Goal: Information Seeking & Learning: Check status

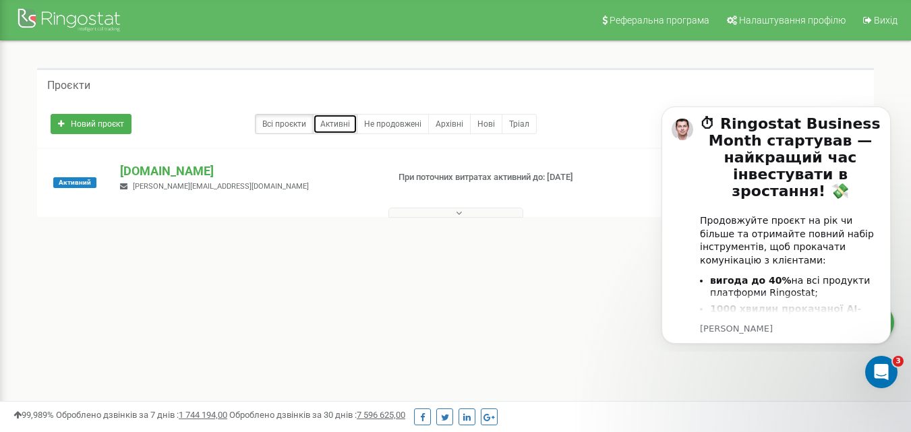
click at [332, 123] on link "Активні" at bounding box center [335, 124] width 44 height 20
click at [155, 169] on p "36marine.ua" at bounding box center [248, 171] width 256 height 18
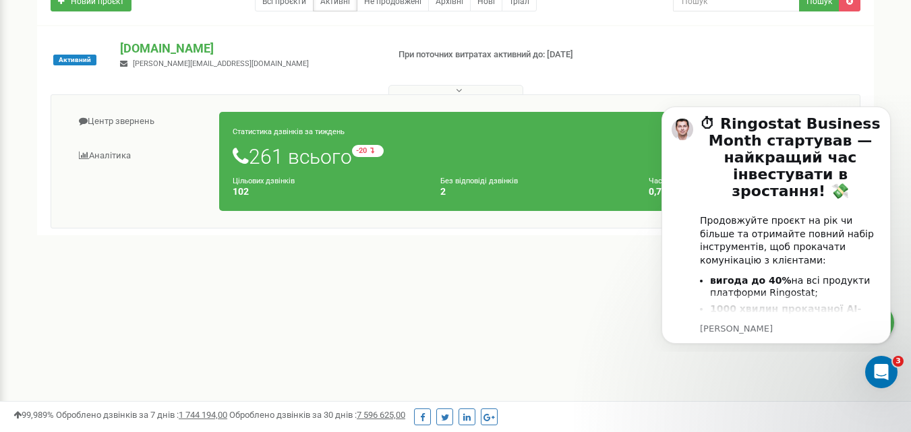
scroll to position [67, 0]
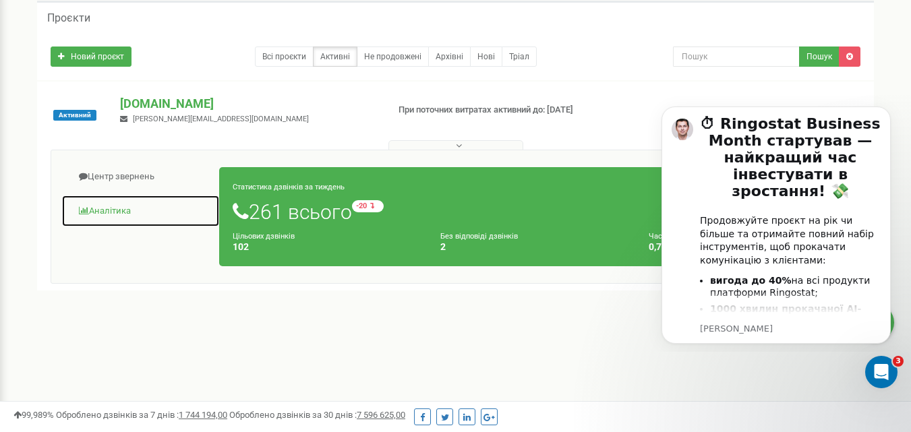
click at [109, 209] on link "Аналiтика" at bounding box center [140, 211] width 158 height 33
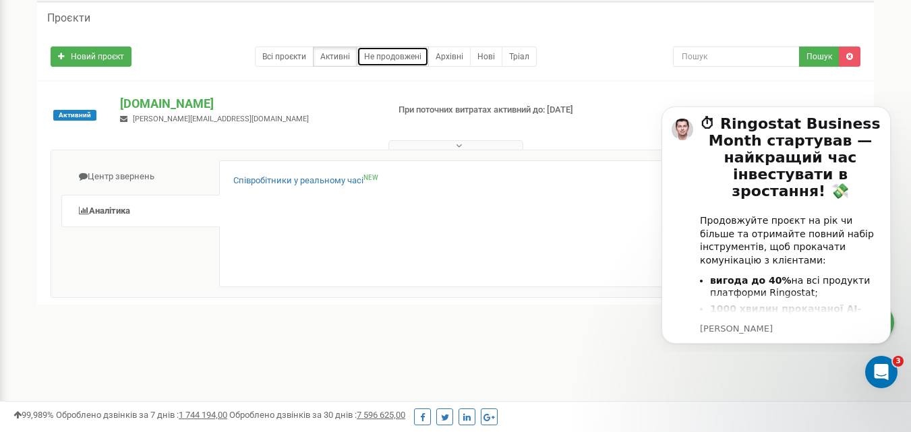
click at [402, 57] on link "Не продовжені" at bounding box center [393, 57] width 72 height 20
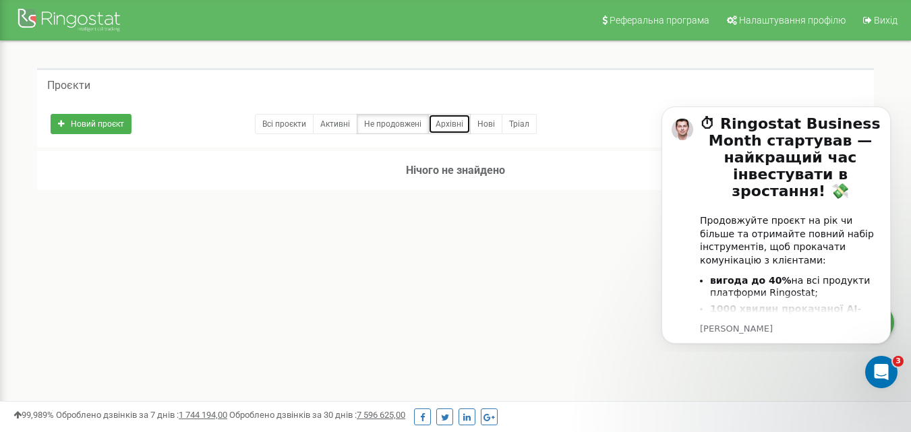
click at [454, 122] on link "Архівні" at bounding box center [449, 124] width 42 height 20
click at [485, 121] on link "Нові" at bounding box center [486, 124] width 32 height 20
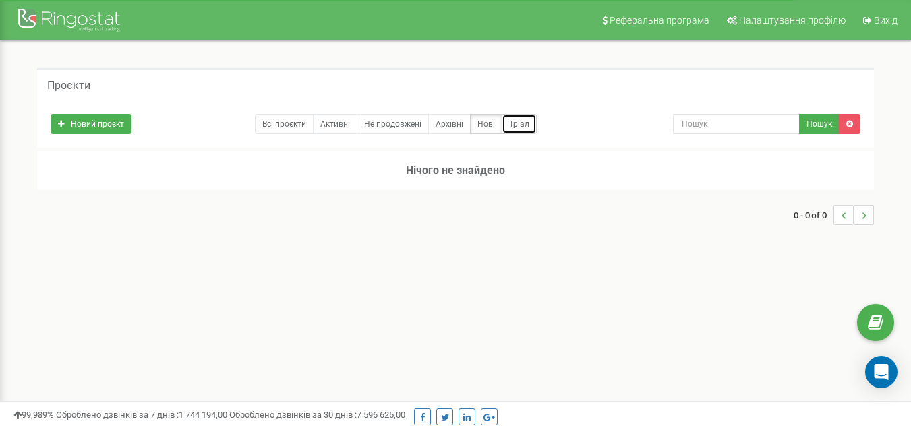
click at [508, 121] on link "Тріал" at bounding box center [519, 124] width 35 height 20
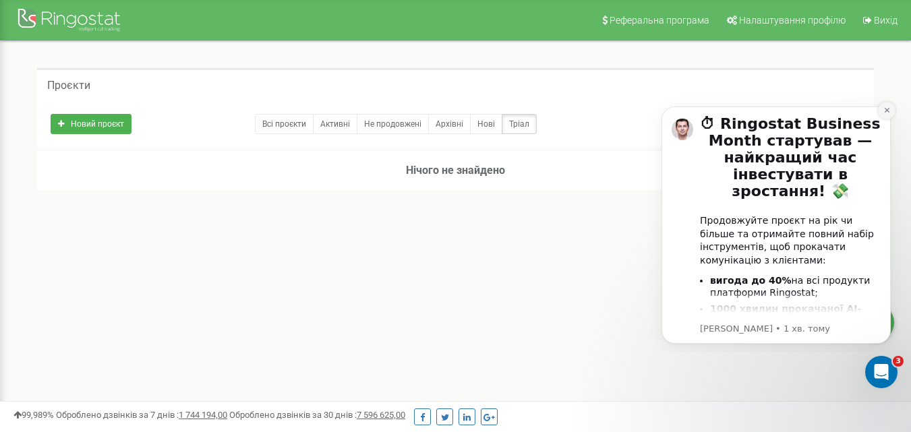
click at [887, 111] on icon "Dismiss notification" at bounding box center [886, 110] width 5 height 5
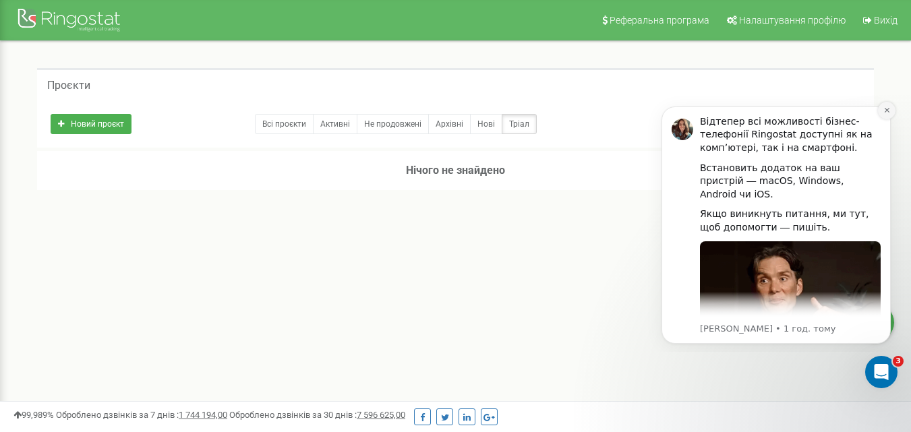
click at [886, 107] on icon "Dismiss notification" at bounding box center [886, 110] width 7 height 7
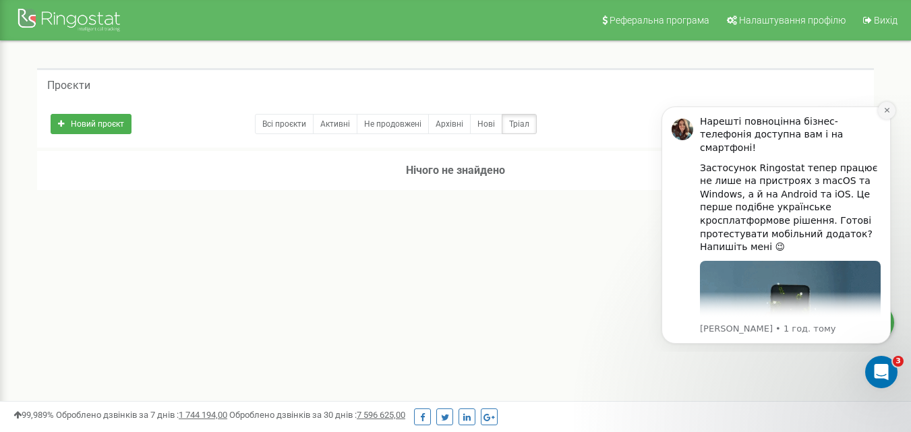
click at [893, 108] on button "Dismiss notification" at bounding box center [887, 111] width 18 height 18
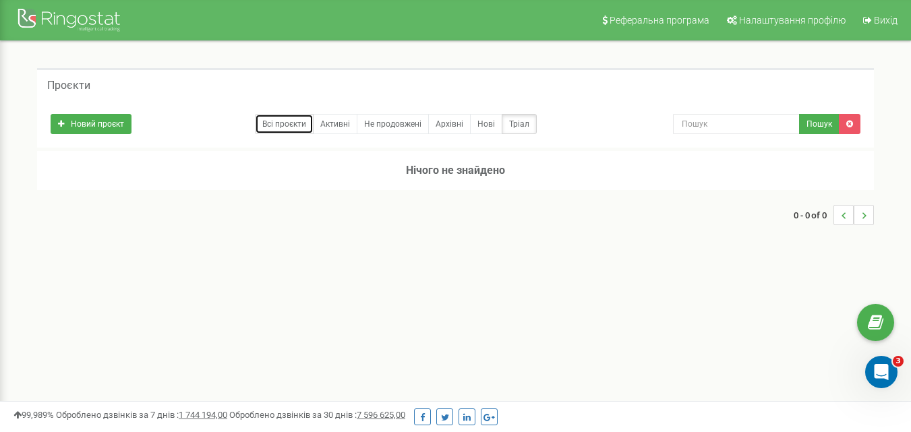
click at [276, 124] on link "Всі проєкти" at bounding box center [284, 124] width 59 height 20
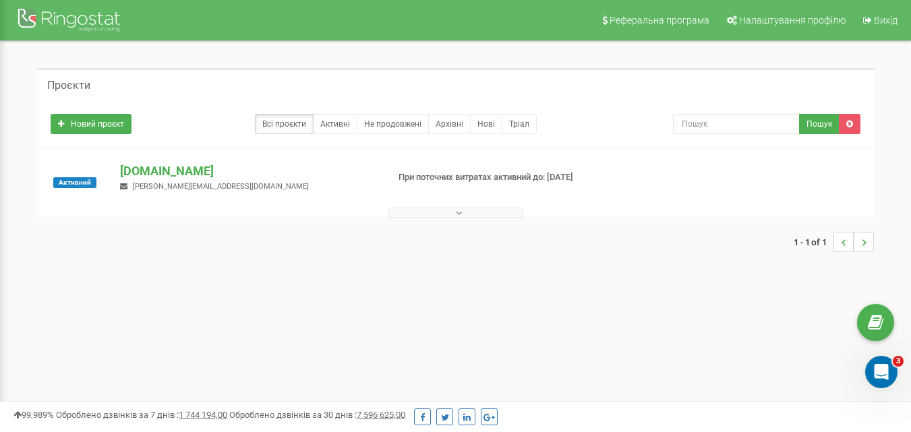
click at [458, 211] on icon at bounding box center [459, 212] width 6 height 9
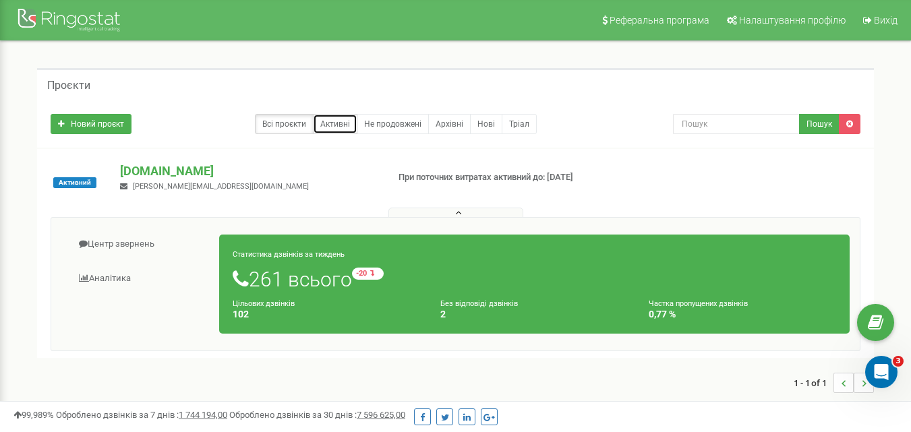
click at [345, 123] on link "Активні" at bounding box center [335, 124] width 44 height 20
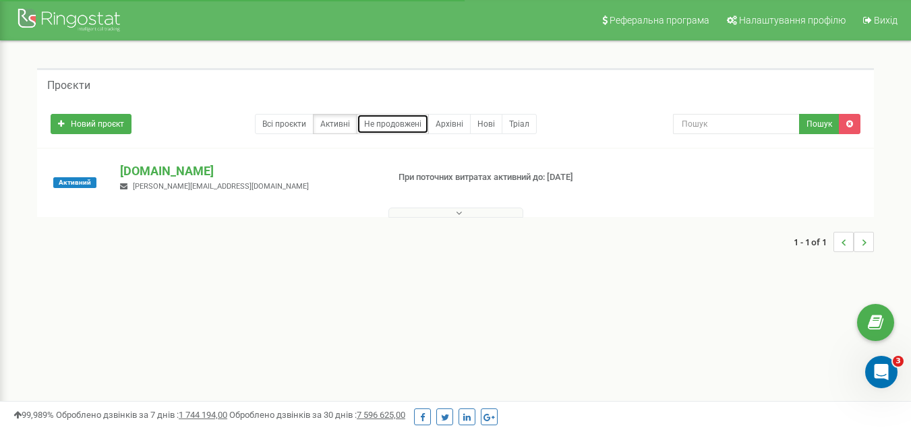
click at [382, 122] on link "Не продовжені" at bounding box center [393, 124] width 72 height 20
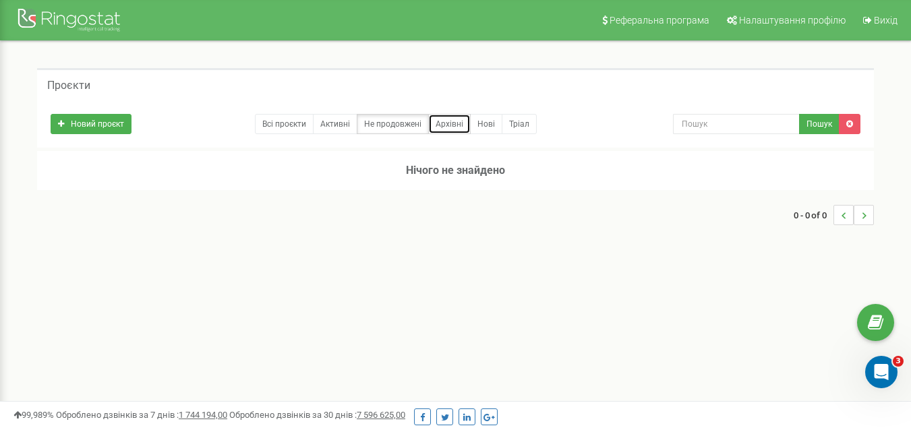
click at [440, 121] on link "Архівні" at bounding box center [449, 124] width 42 height 20
click at [489, 123] on link "Нові" at bounding box center [486, 124] width 32 height 20
click at [528, 124] on link "Тріал" at bounding box center [519, 124] width 35 height 20
click at [288, 125] on link "Всі проєкти" at bounding box center [284, 124] width 59 height 20
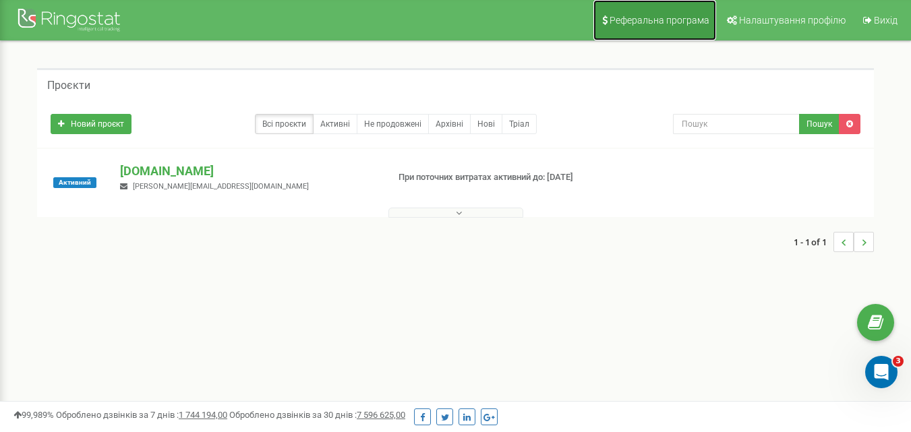
click at [671, 23] on span "Реферальна програма" at bounding box center [659, 20] width 100 height 11
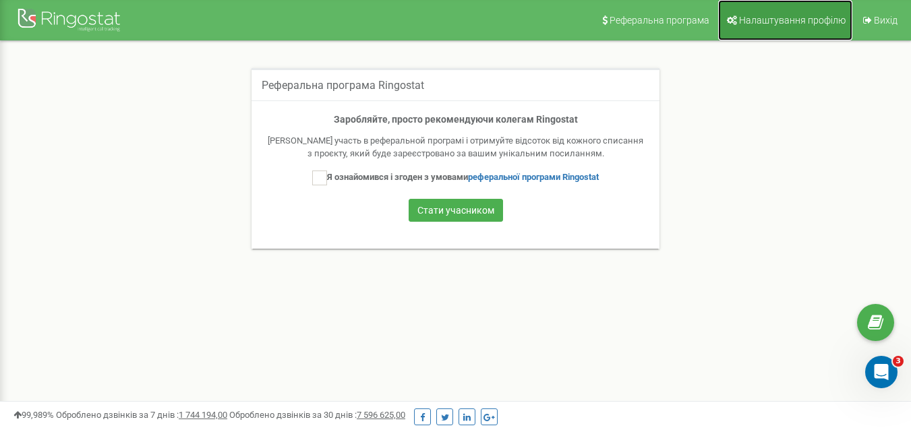
click at [771, 18] on span "Налаштування профілю" at bounding box center [792, 20] width 107 height 11
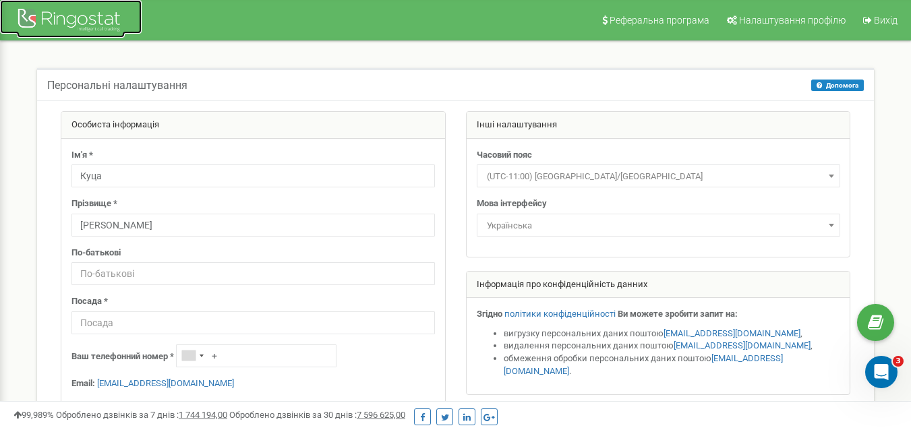
click at [69, 20] on div at bounding box center [71, 21] width 108 height 32
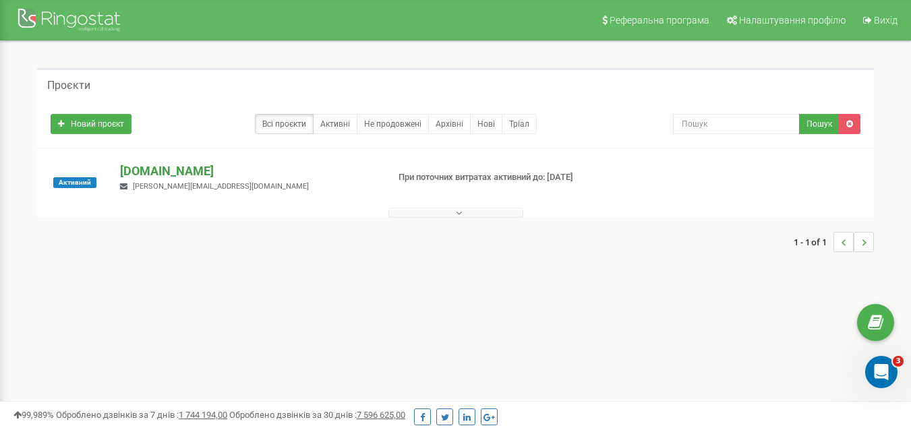
click at [171, 173] on p "[DOMAIN_NAME]" at bounding box center [248, 171] width 256 height 18
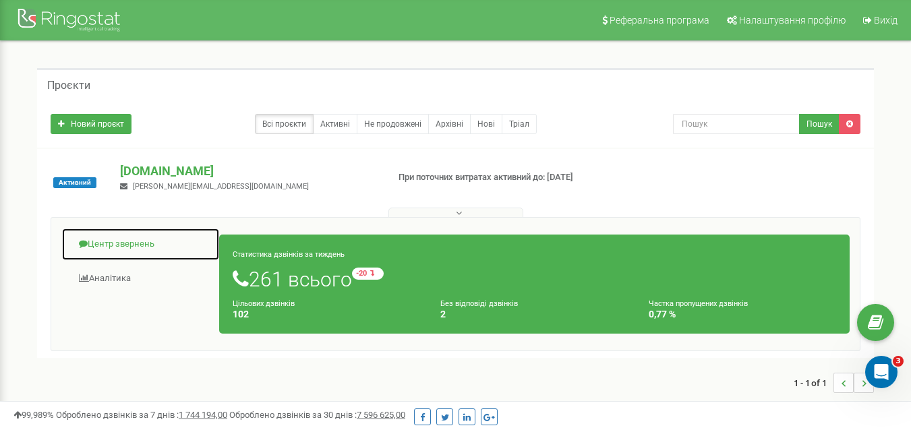
click at [117, 241] on link "Центр звернень" at bounding box center [140, 244] width 158 height 33
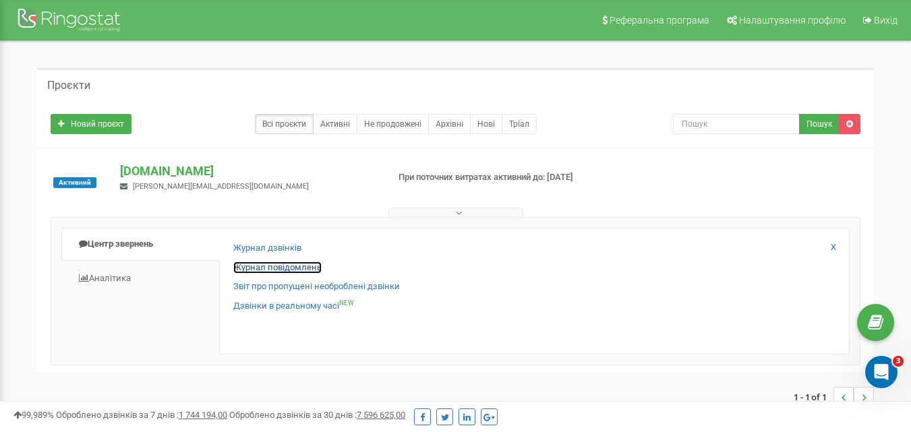
click at [286, 272] on link "Журнал повідомлень" at bounding box center [277, 268] width 88 height 13
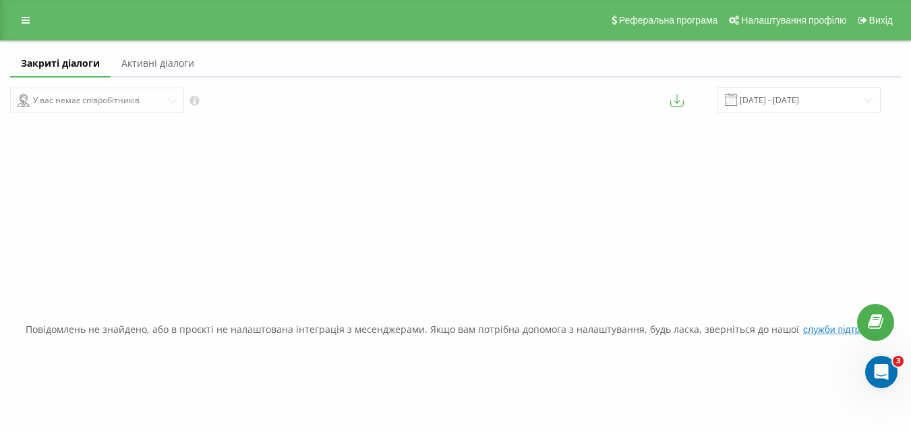
click at [173, 100] on div "У вас немає співробітників" at bounding box center [228, 100] width 436 height 26
click at [166, 65] on link "Активні діалоги" at bounding box center [158, 64] width 94 height 27
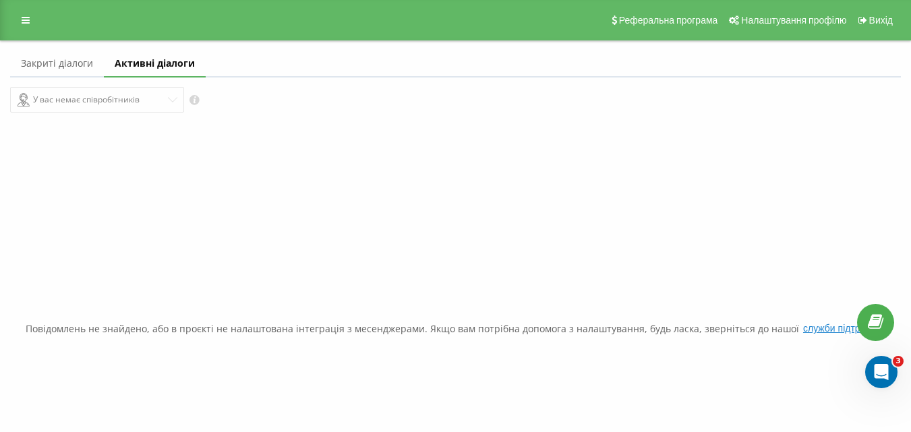
click at [76, 60] on link "Закриті діалоги" at bounding box center [57, 64] width 94 height 27
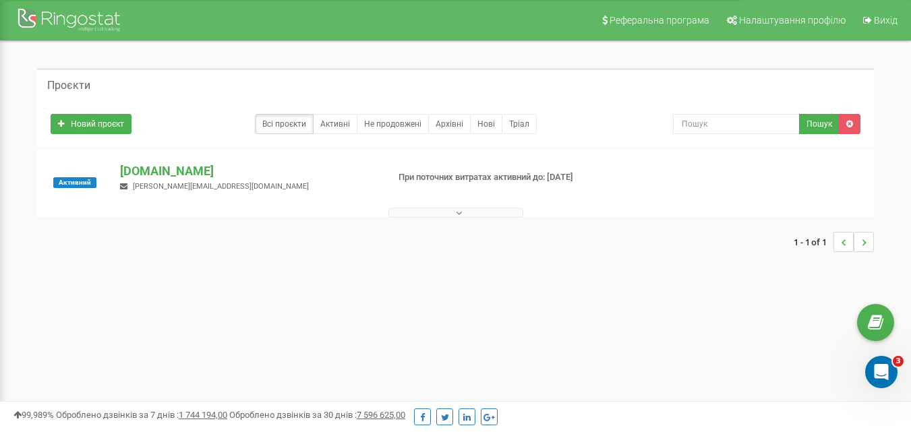
click at [453, 211] on button at bounding box center [455, 213] width 135 height 10
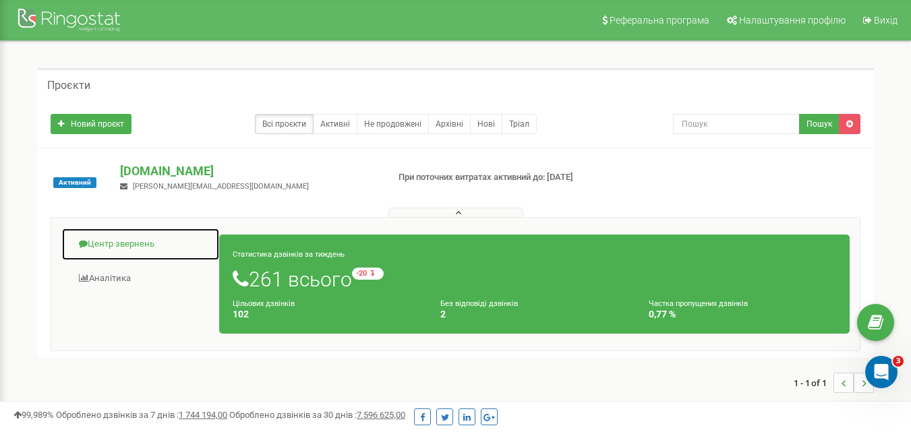
click at [121, 245] on link "Центр звернень" at bounding box center [140, 244] width 158 height 33
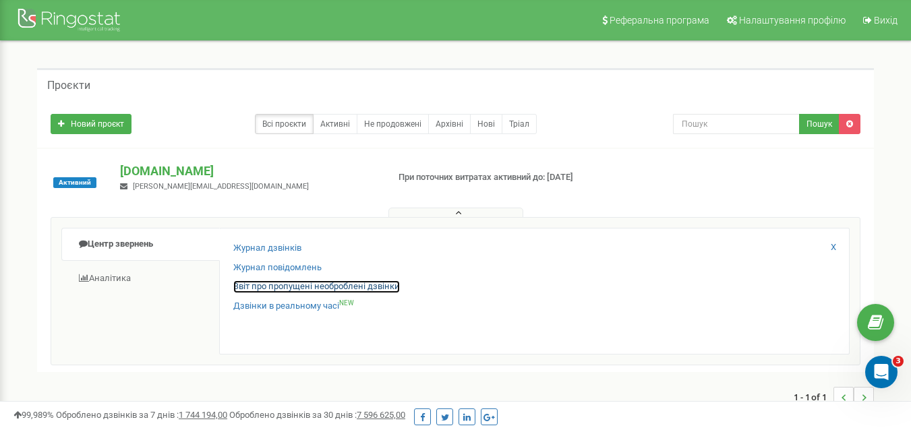
click at [272, 290] on link "Звіт про пропущені необроблені дзвінки" at bounding box center [316, 286] width 167 height 13
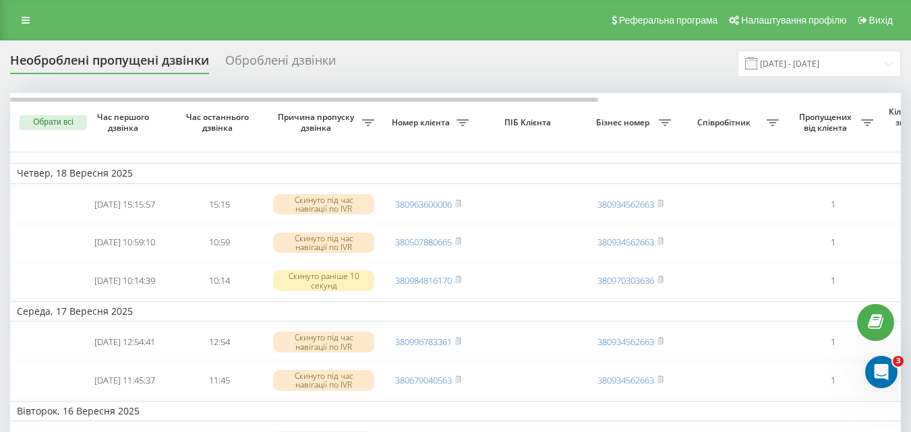
click at [364, 118] on div "Причина пропуску дзвінка" at bounding box center [323, 122] width 101 height 21
click at [371, 127] on div "Причина пропуску дзвінка" at bounding box center [323, 122] width 101 height 21
click at [367, 123] on icon at bounding box center [368, 122] width 12 height 7
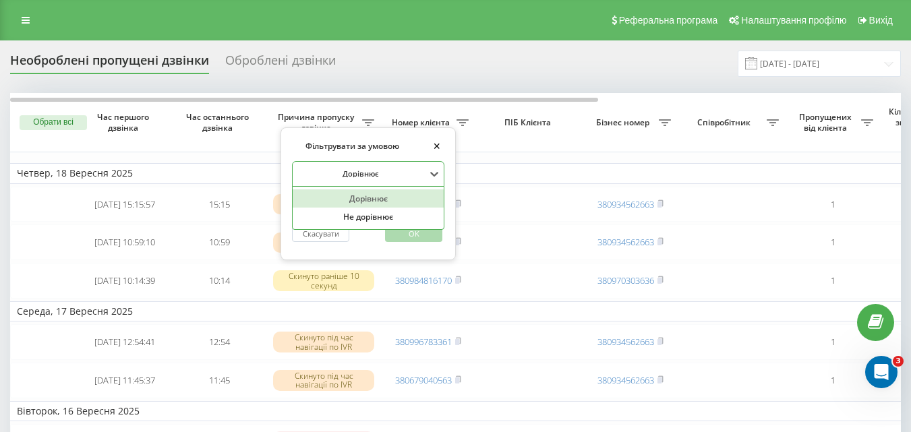
click at [393, 175] on div at bounding box center [360, 173] width 129 height 13
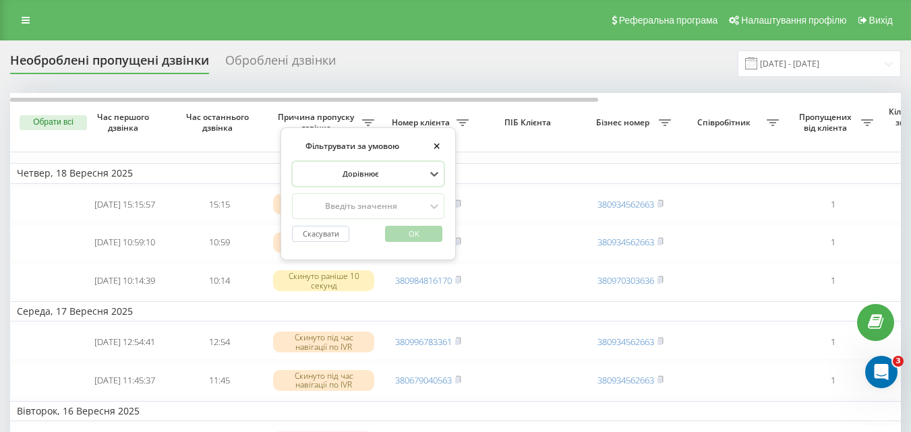
click at [393, 175] on div at bounding box center [360, 173] width 129 height 13
click at [530, 152] on th "ПІБ Клієнта" at bounding box center [529, 122] width 108 height 59
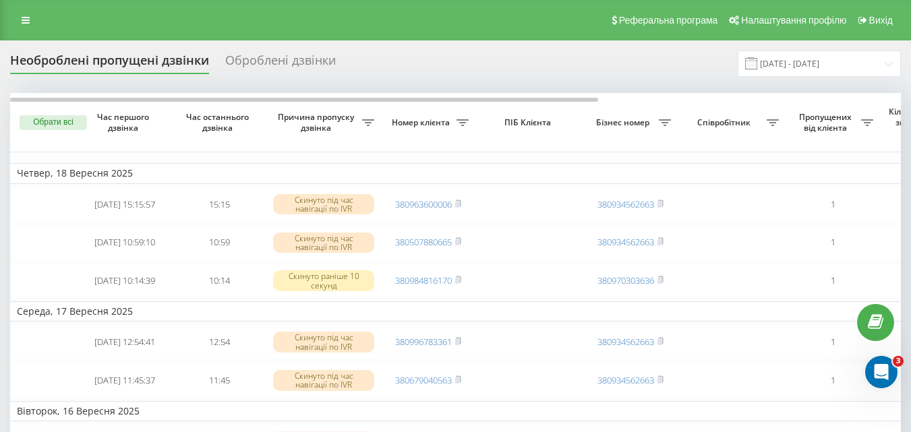
click at [662, 120] on icon at bounding box center [665, 122] width 12 height 7
click at [687, 180] on div "Дорівнює" at bounding box center [657, 174] width 132 height 20
click at [547, 151] on th "ПІБ Клієнта" at bounding box center [529, 122] width 108 height 59
click at [767, 124] on icon at bounding box center [773, 122] width 12 height 7
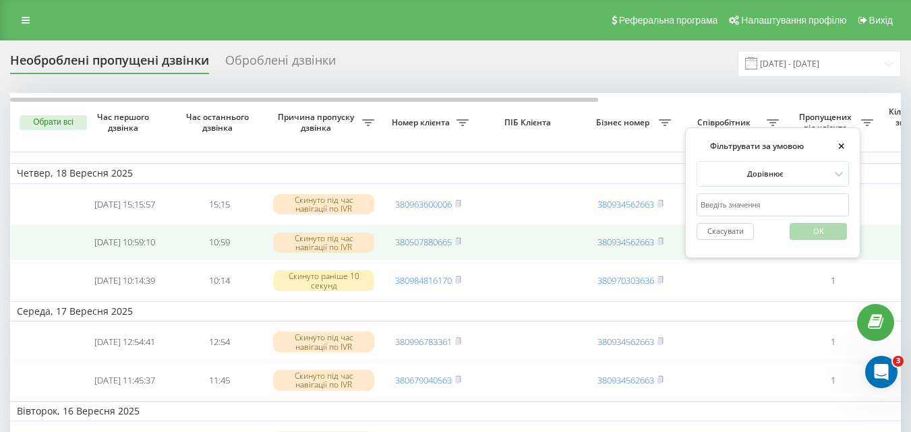
click at [566, 229] on td at bounding box center [529, 243] width 108 height 36
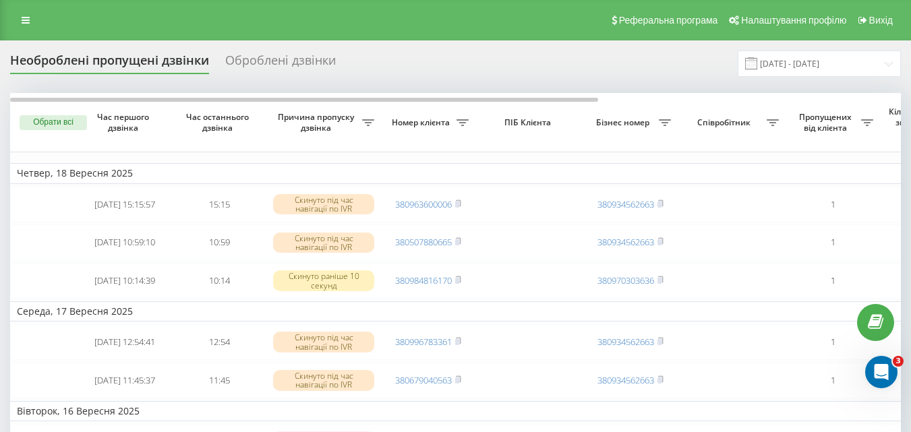
drag, startPoint x: 905, startPoint y: 407, endPoint x: 911, endPoint y: 378, distance: 29.0
click at [910, 380] on html "[DOMAIN_NAME] Проекти [DOMAIN_NAME] Центр звернень Журнал дзвінків Журнал повід…" at bounding box center [455, 216] width 911 height 432
drag, startPoint x: 810, startPoint y: 121, endPoint x: 557, endPoint y: 128, distance: 252.9
click at [563, 128] on tr "Обрати всі Час першого дзвінка Час останнього дзвінка Причина пропуску дзвінка …" at bounding box center [684, 122] width 1348 height 59
click at [555, 128] on th "ПІБ Клієнта" at bounding box center [529, 122] width 108 height 59
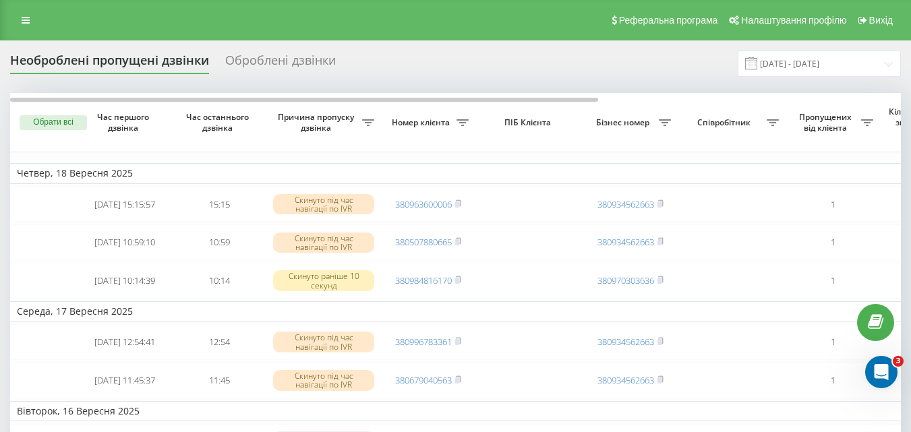
click at [289, 63] on div "Оброблені дзвінки" at bounding box center [280, 63] width 111 height 21
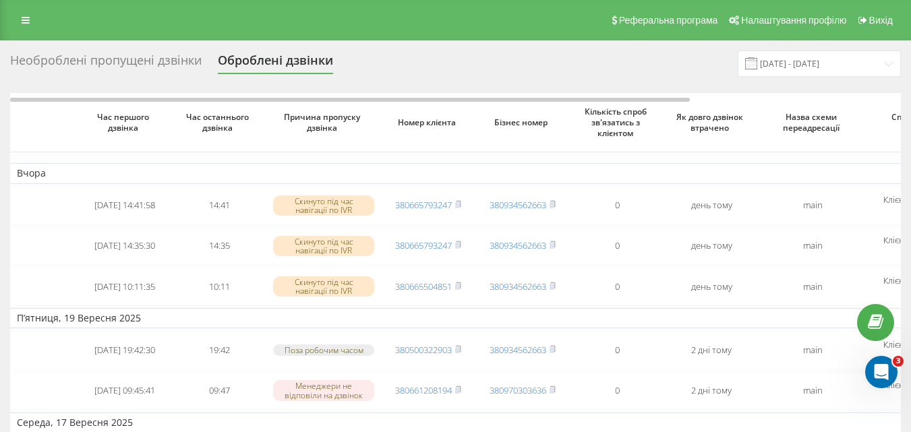
click at [108, 61] on div "Необроблені пропущені дзвінки" at bounding box center [105, 63] width 191 height 21
